Goal: Task Accomplishment & Management: Use online tool/utility

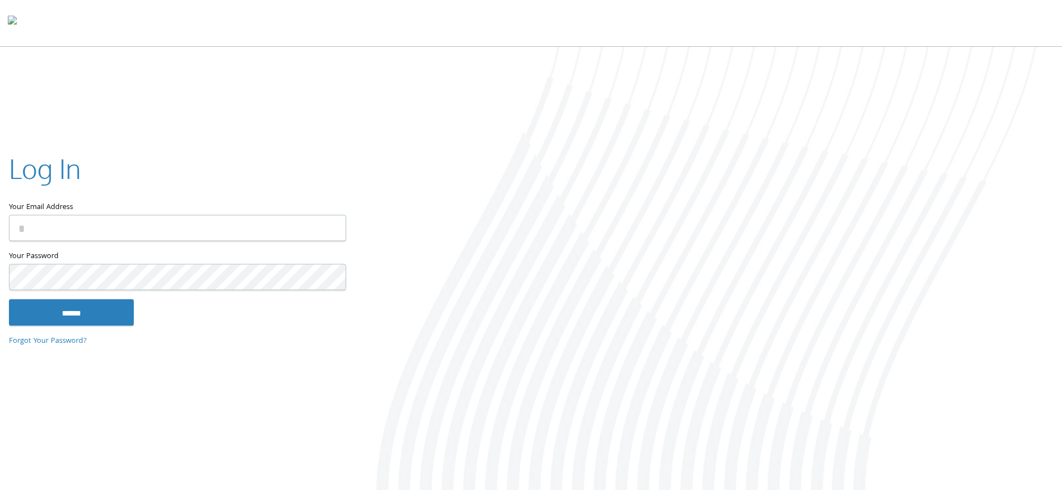
type input "**********"
click at [66, 300] on input "******" at bounding box center [71, 312] width 125 height 27
type input "**********"
